Goal: Transaction & Acquisition: Purchase product/service

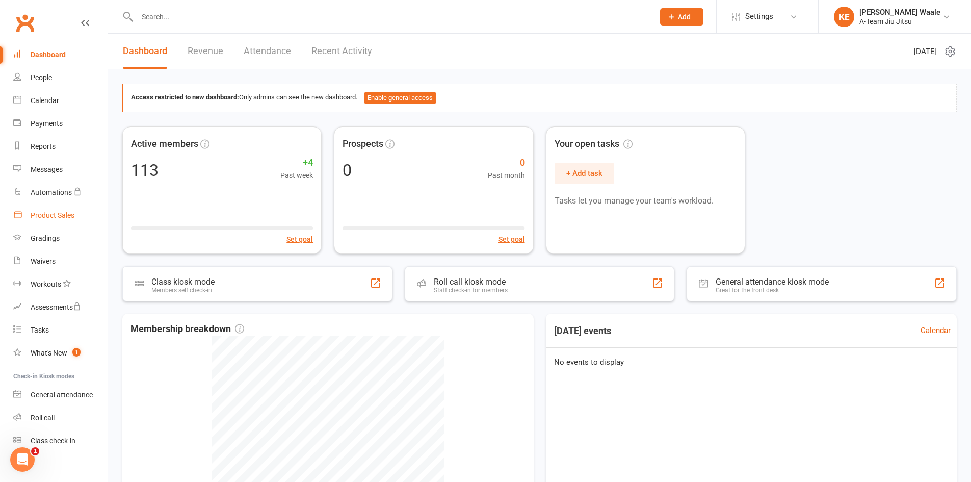
click at [70, 207] on link "Product Sales" at bounding box center [60, 215] width 94 height 23
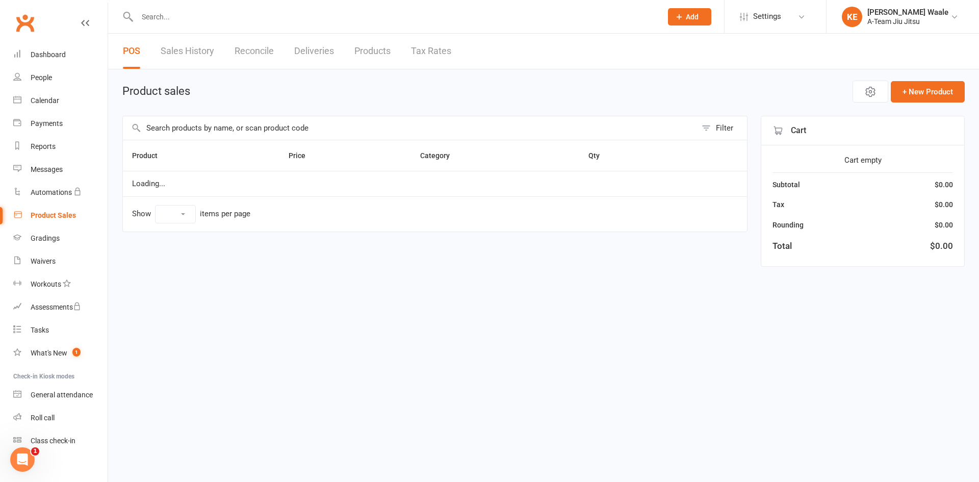
select select "50"
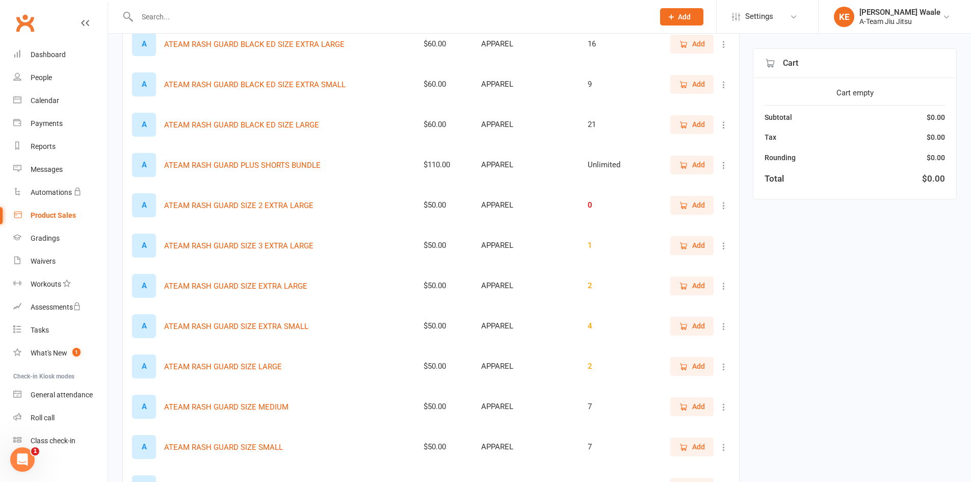
scroll to position [459, 0]
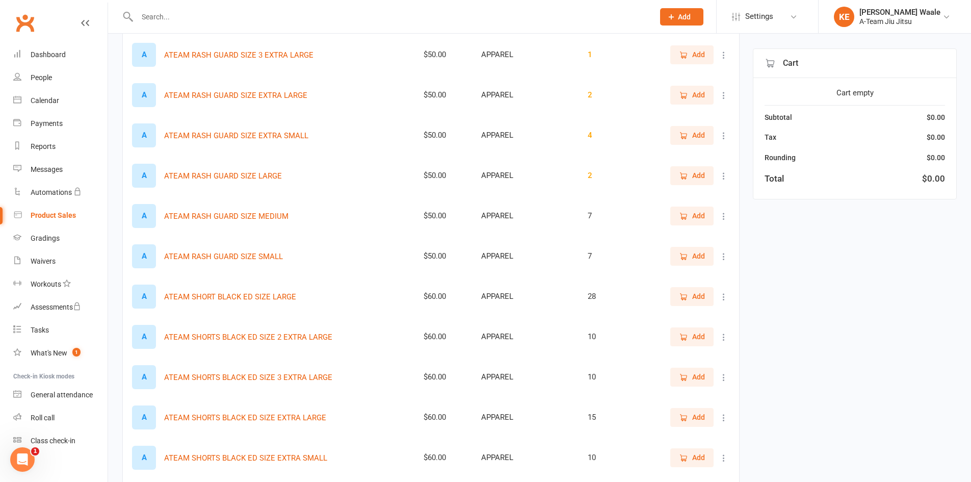
click at [712, 417] on button "Add" at bounding box center [692, 417] width 43 height 18
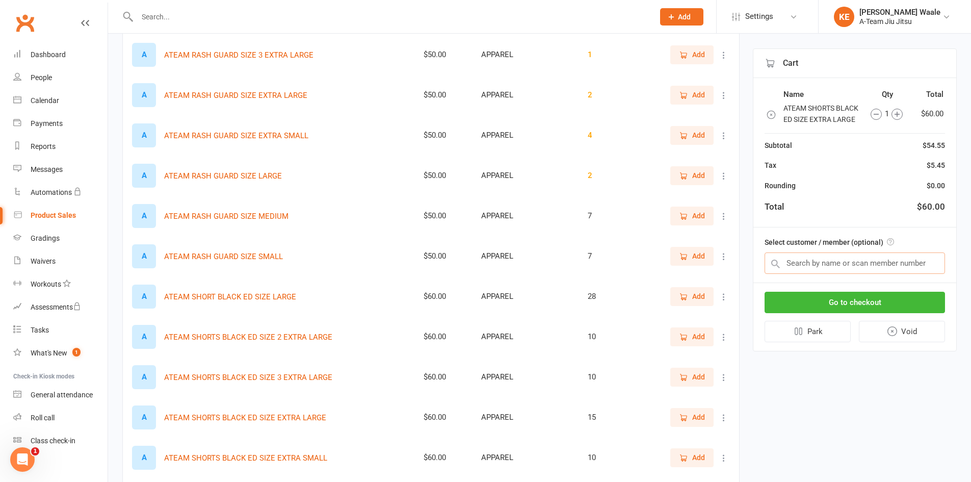
click at [843, 274] on input "text" at bounding box center [855, 262] width 181 height 21
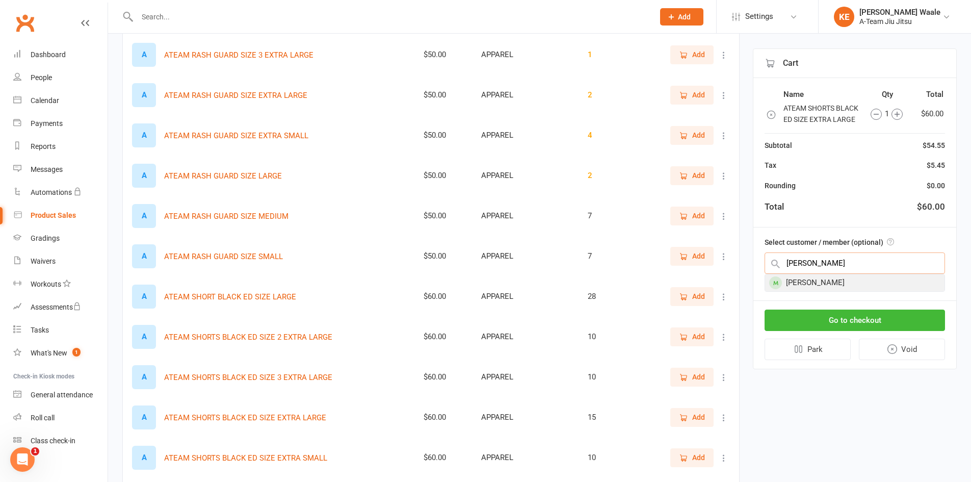
type input "Cody"
click at [840, 291] on div "[PERSON_NAME]" at bounding box center [855, 282] width 180 height 17
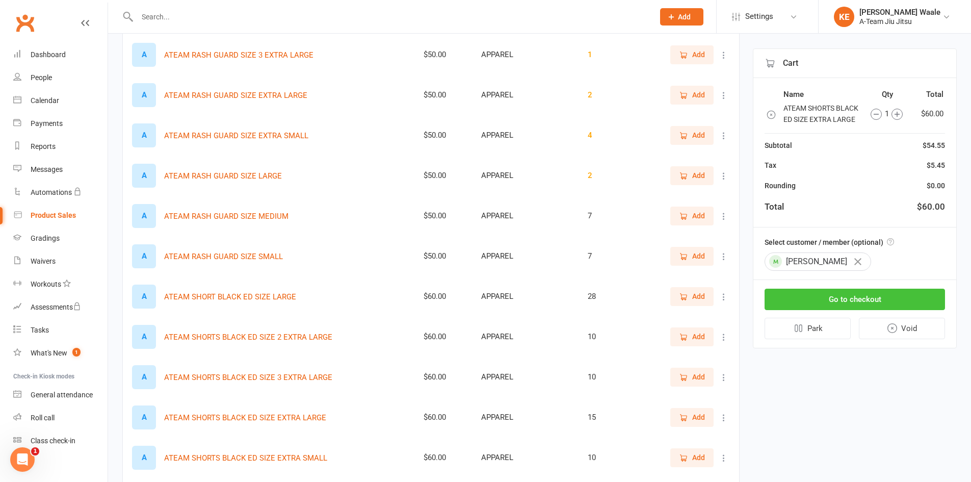
click at [842, 310] on button "Go to checkout" at bounding box center [855, 299] width 181 height 21
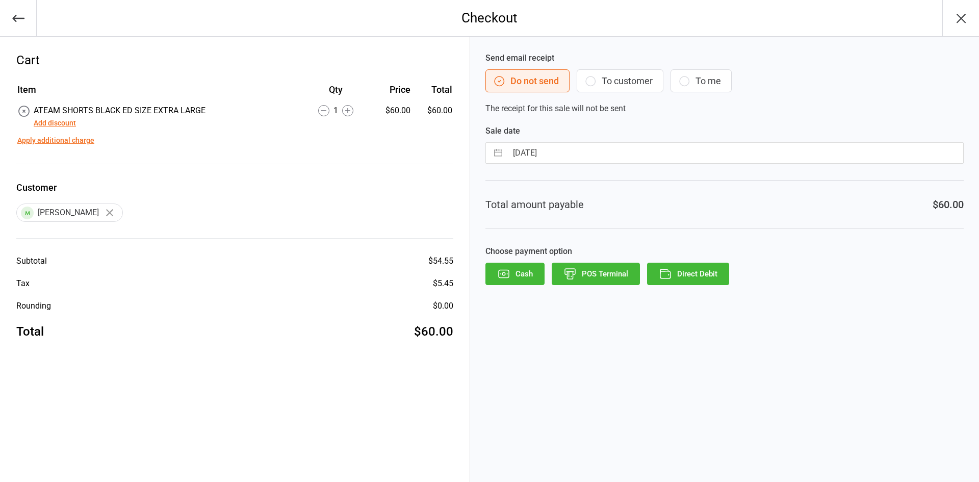
click at [594, 76] on icon "button" at bounding box center [590, 81] width 12 height 12
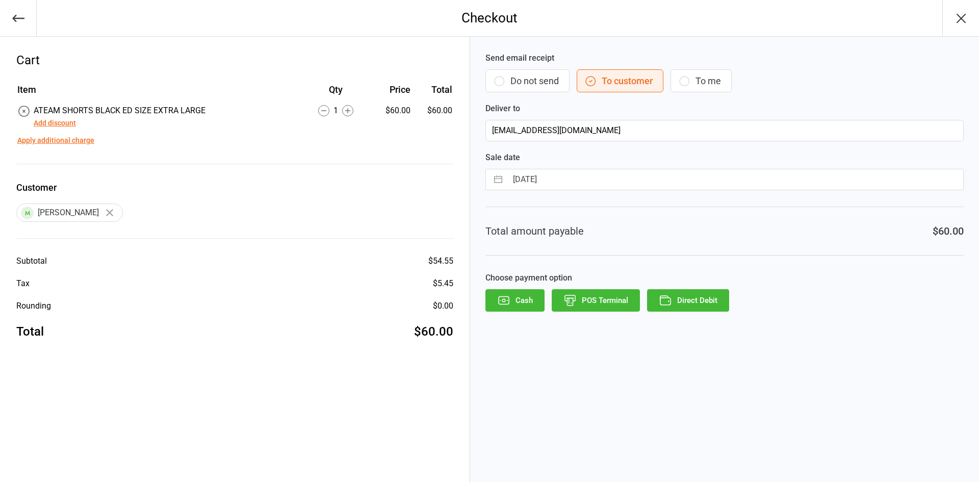
click at [591, 308] on button "POS Terminal" at bounding box center [596, 300] width 88 height 22
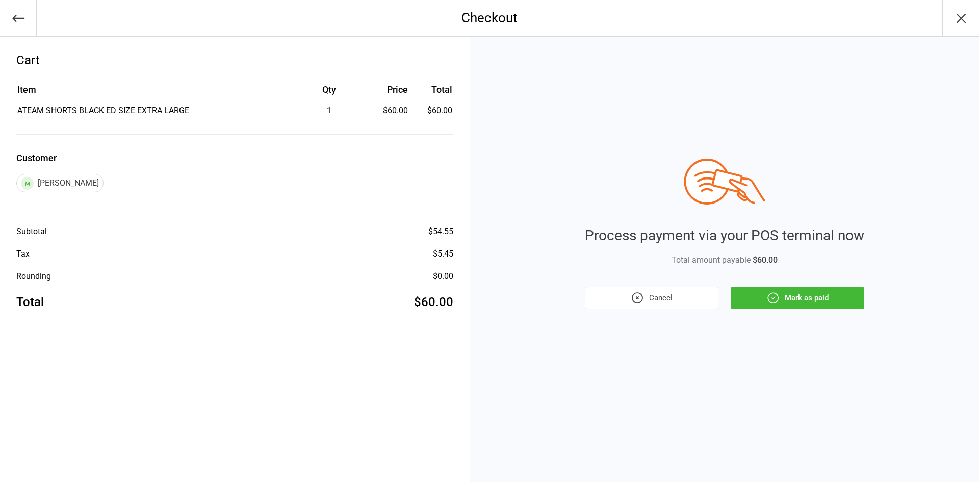
click at [760, 296] on button "Mark as paid" at bounding box center [798, 298] width 134 height 22
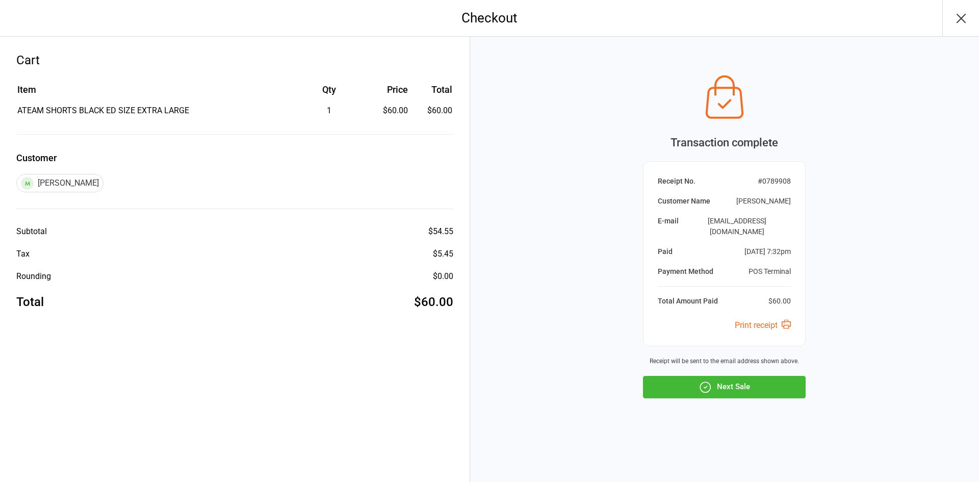
click at [769, 376] on button "Next Sale" at bounding box center [724, 387] width 163 height 22
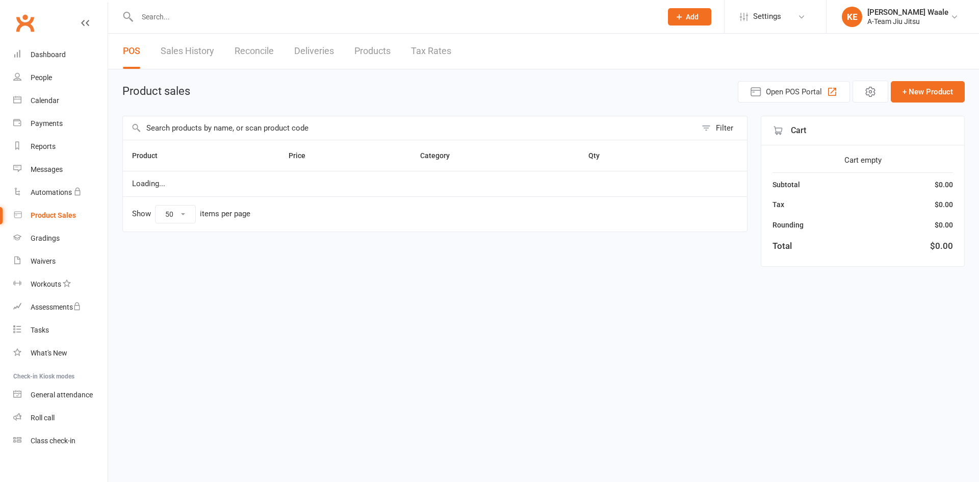
select select "50"
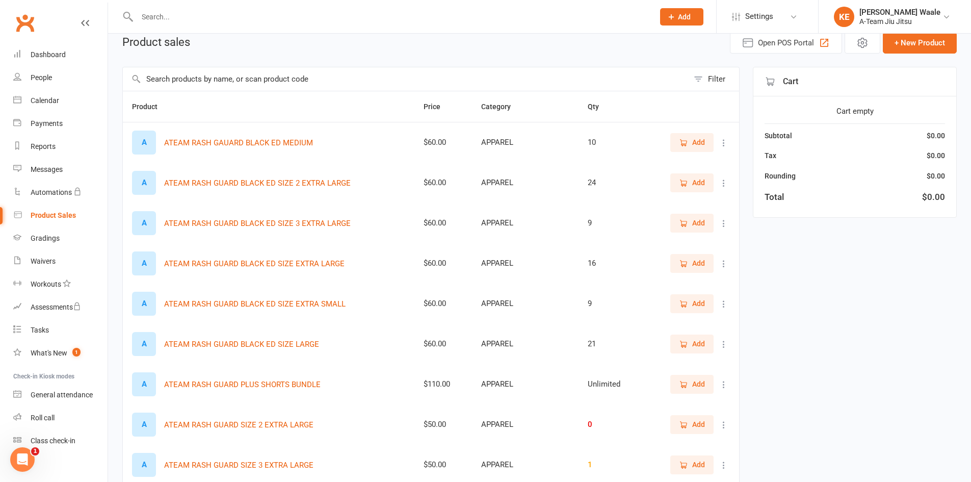
scroll to position [51, 0]
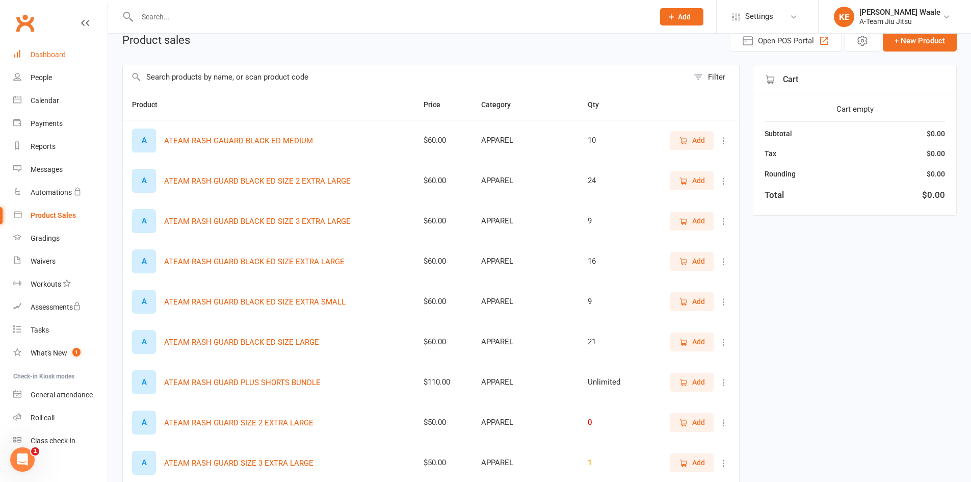
click at [43, 57] on div "Dashboard" at bounding box center [48, 54] width 35 height 8
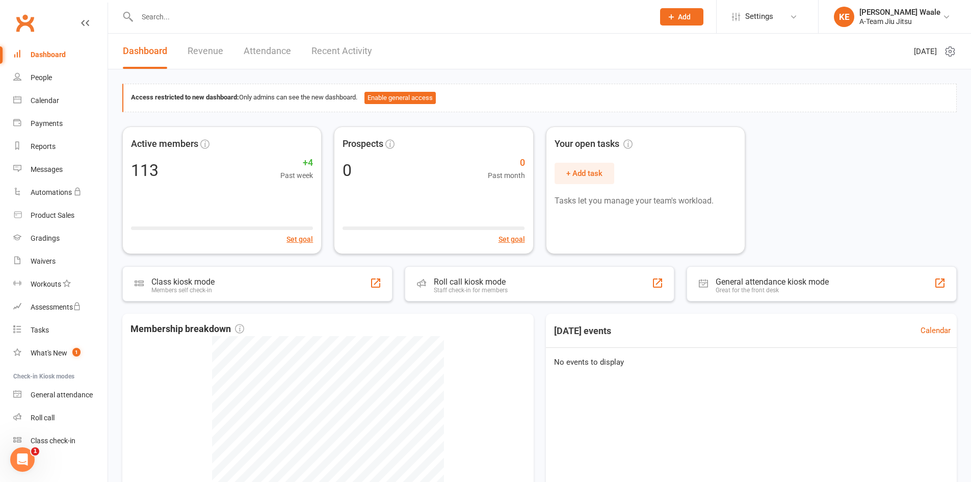
click at [281, 55] on link "Attendance" at bounding box center [267, 51] width 47 height 35
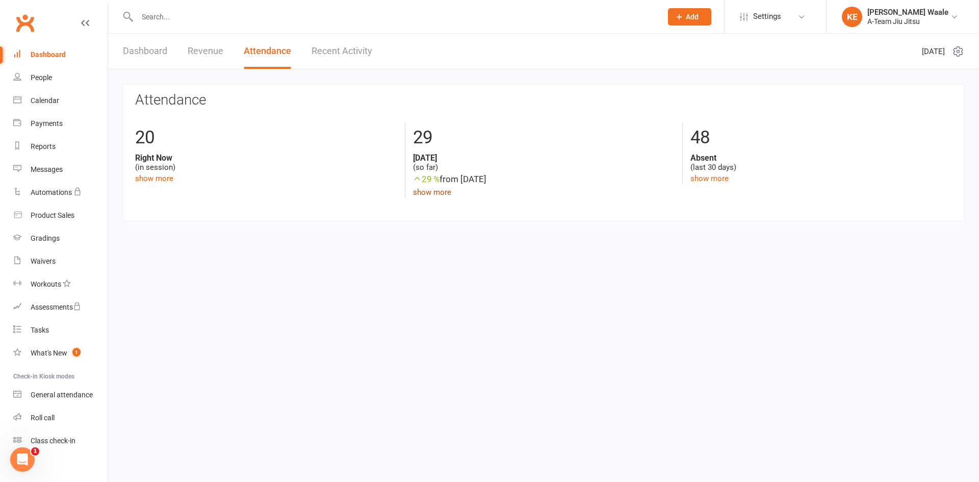
click at [429, 194] on link "show more" at bounding box center [432, 192] width 38 height 9
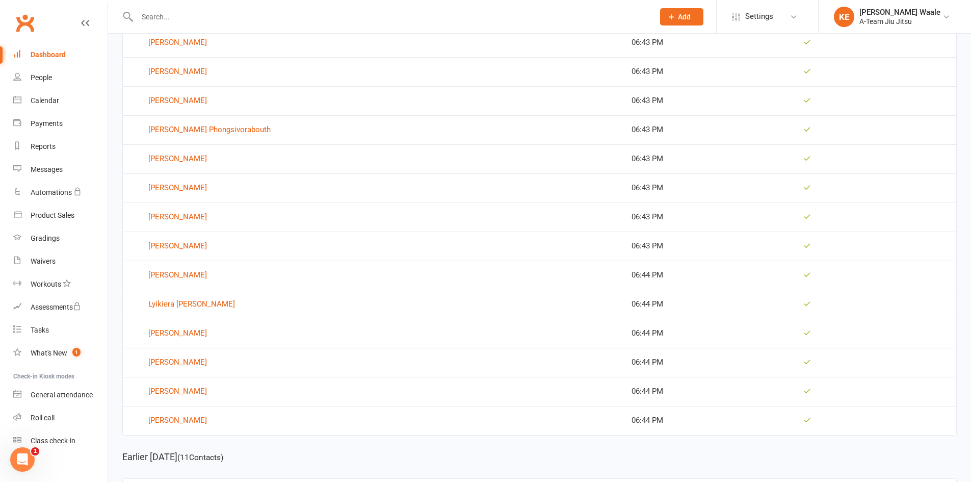
scroll to position [408, 0]
